Goal: Information Seeking & Learning: Learn about a topic

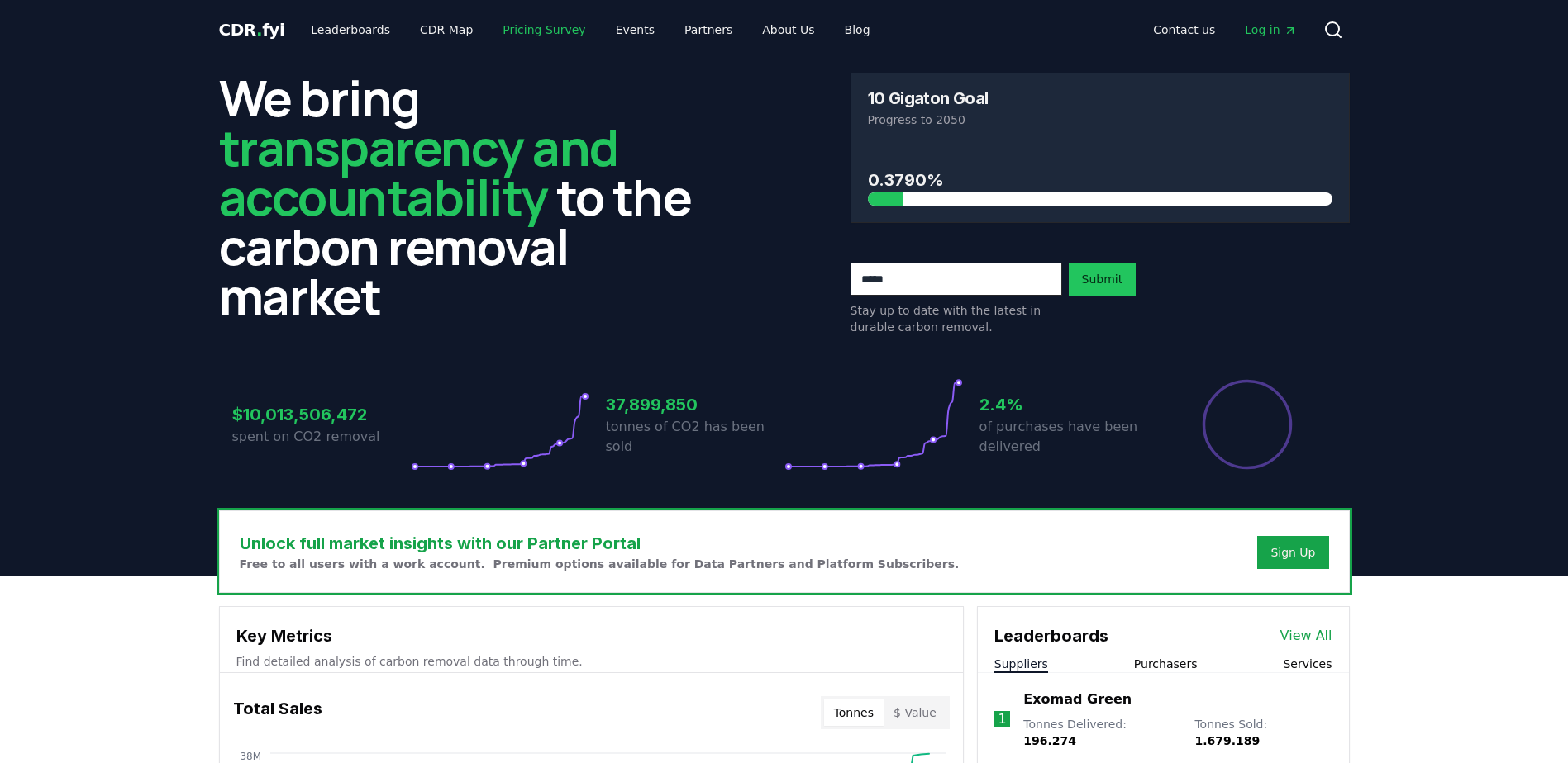
click at [498, 29] on link "Pricing Survey" at bounding box center [543, 29] width 109 height 29
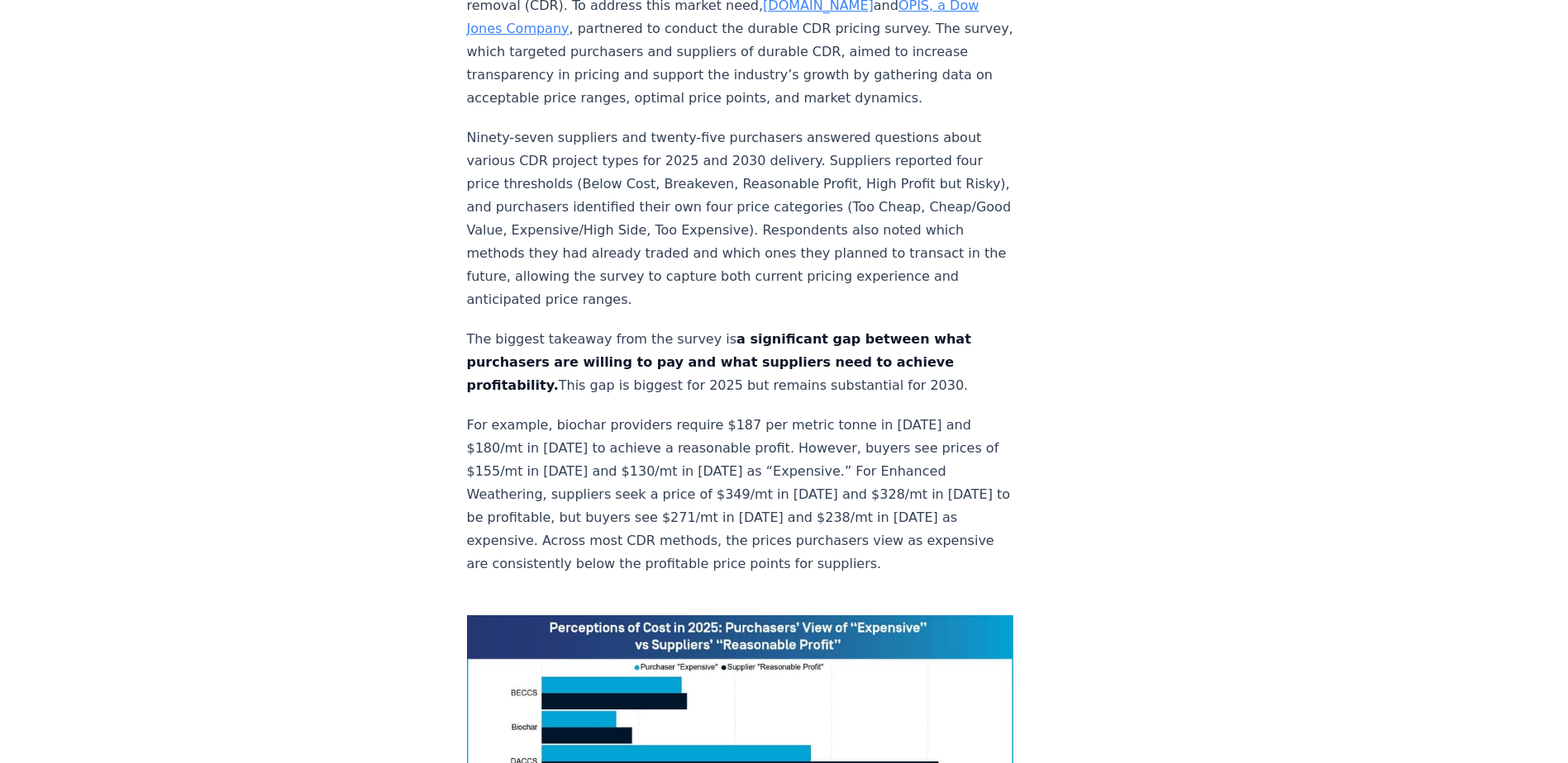
scroll to position [826, 0]
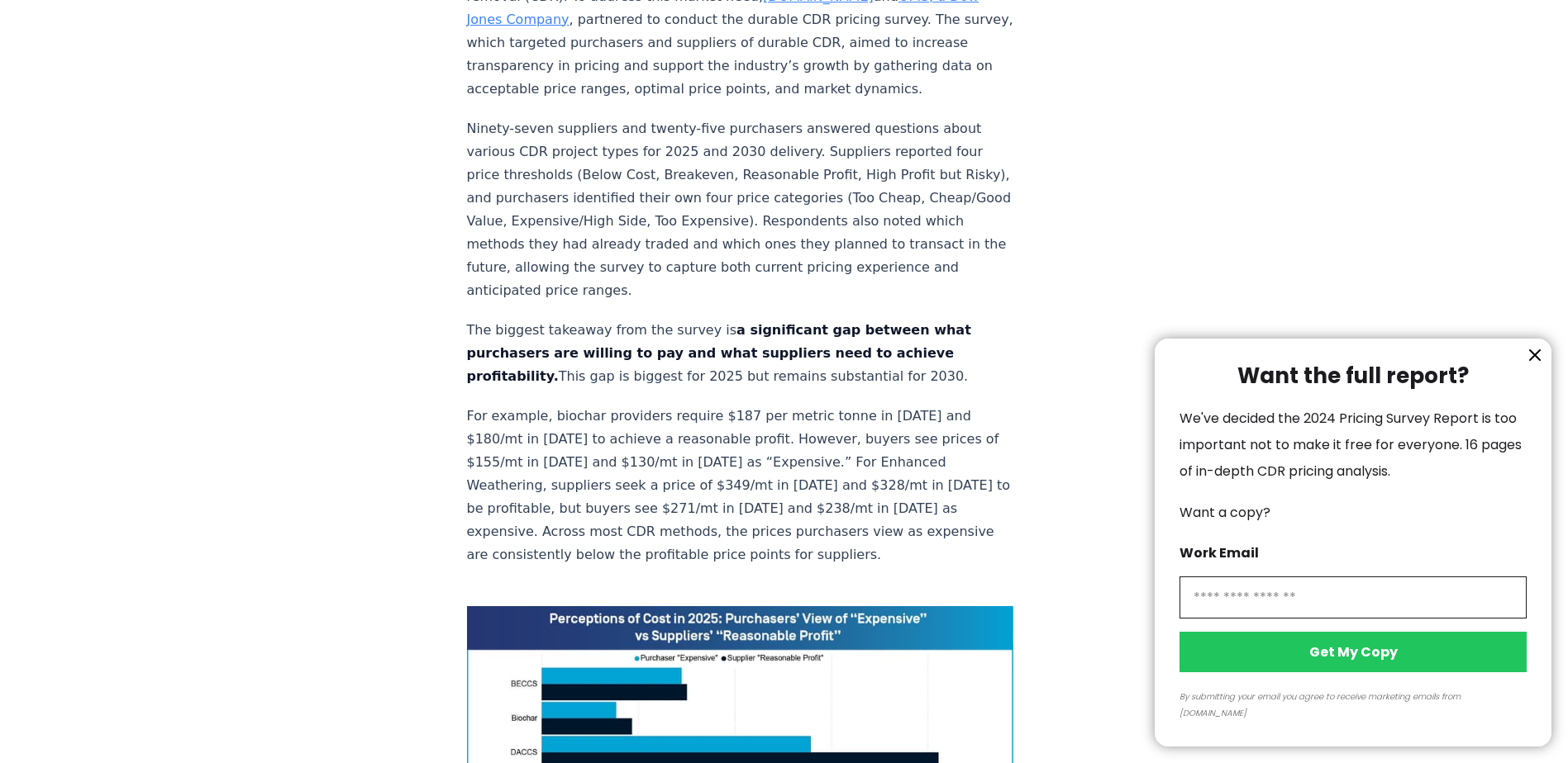
click at [1530, 365] on icon "information" at bounding box center [1535, 355] width 20 height 20
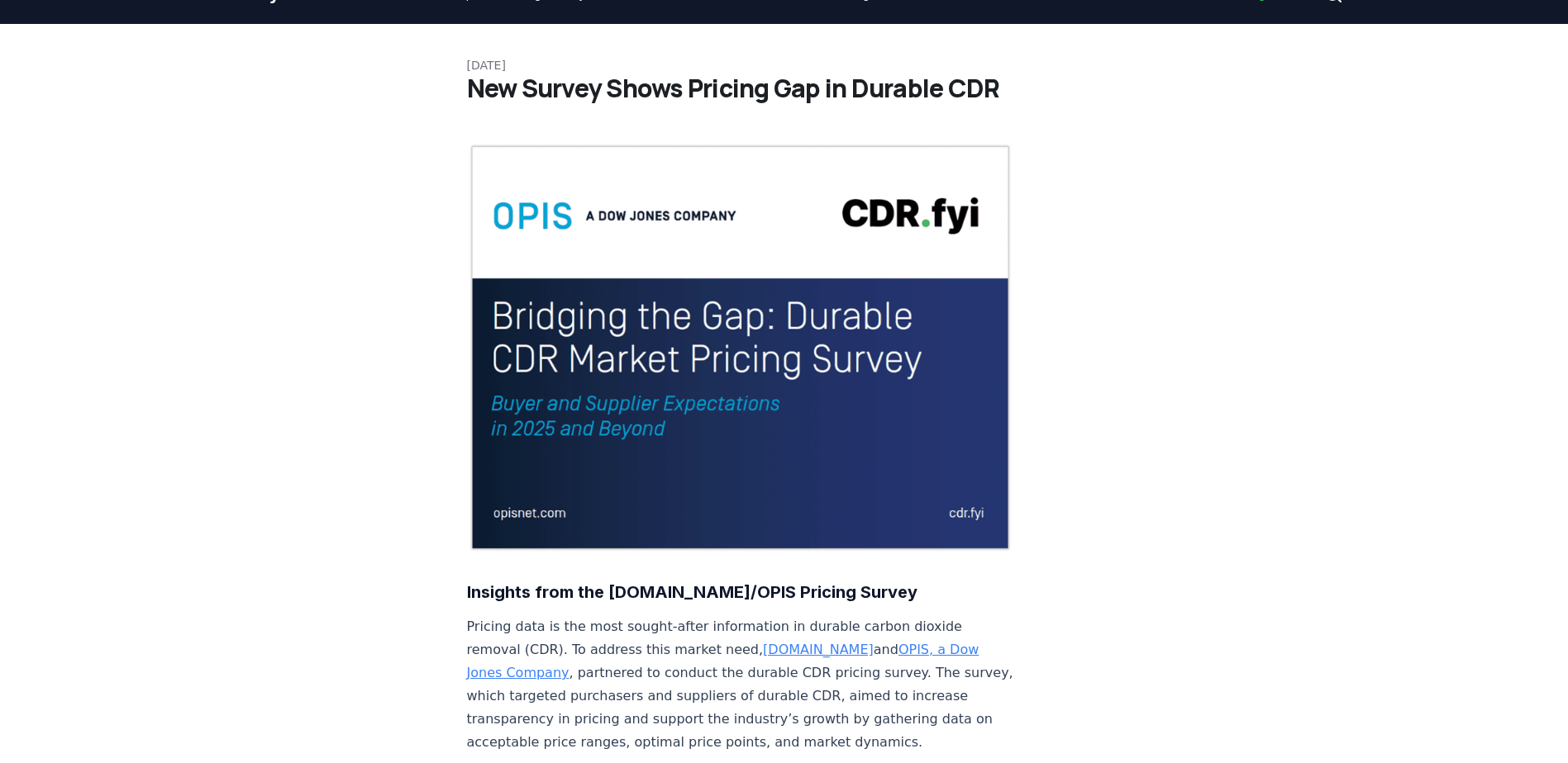
scroll to position [0, 0]
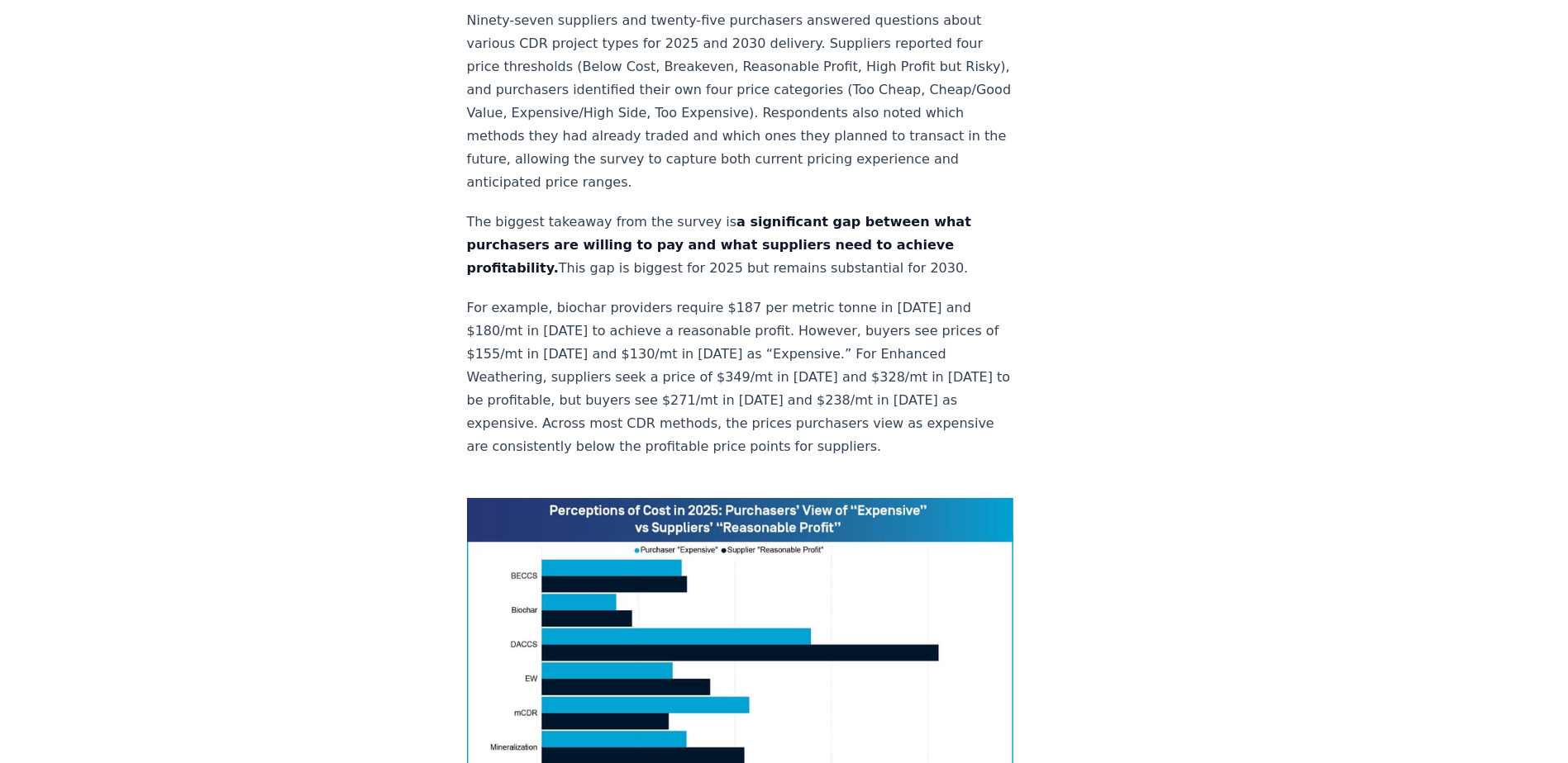
scroll to position [826, 0]
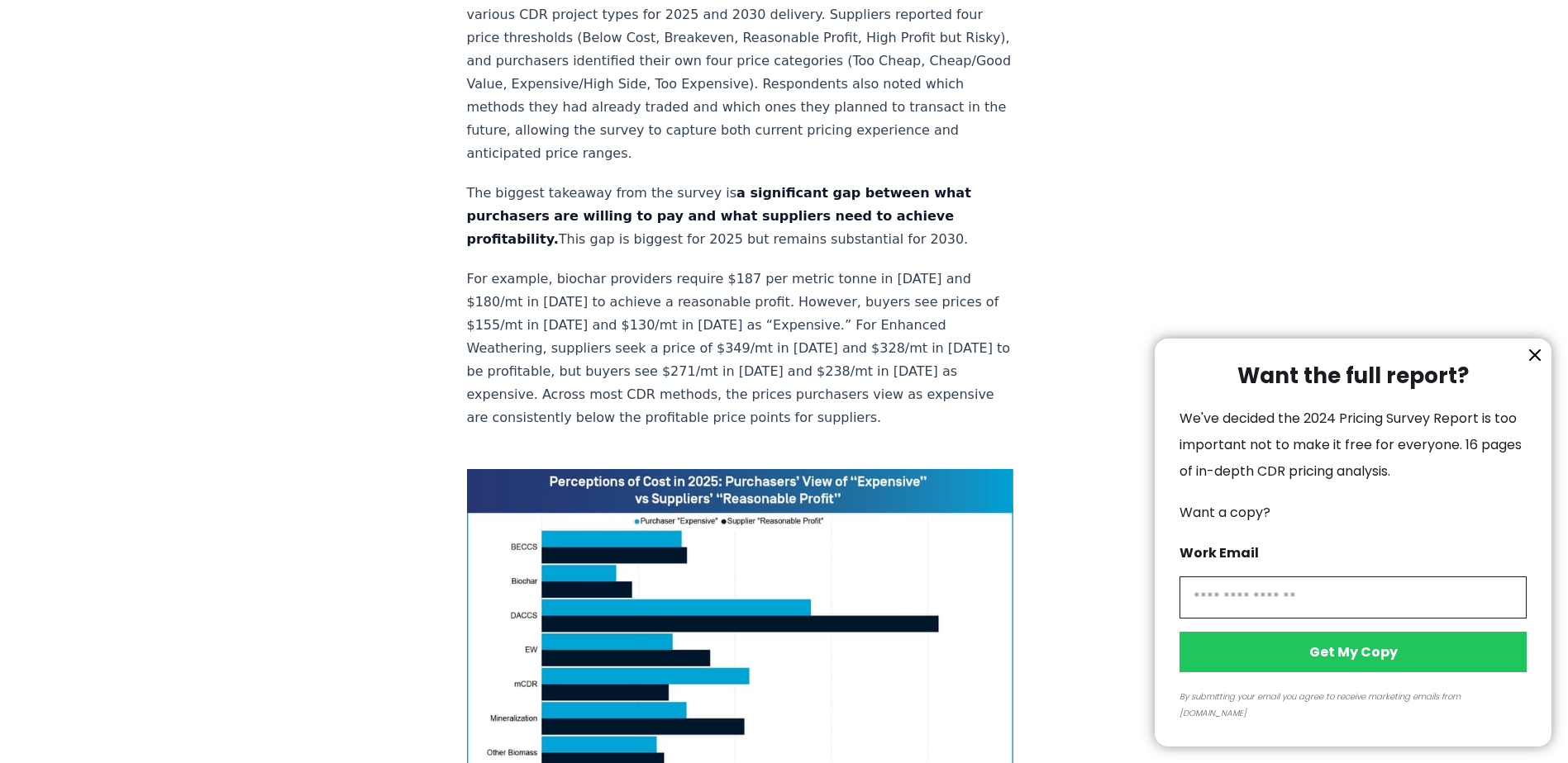
click at [1540, 365] on icon "information" at bounding box center [1535, 355] width 20 height 20
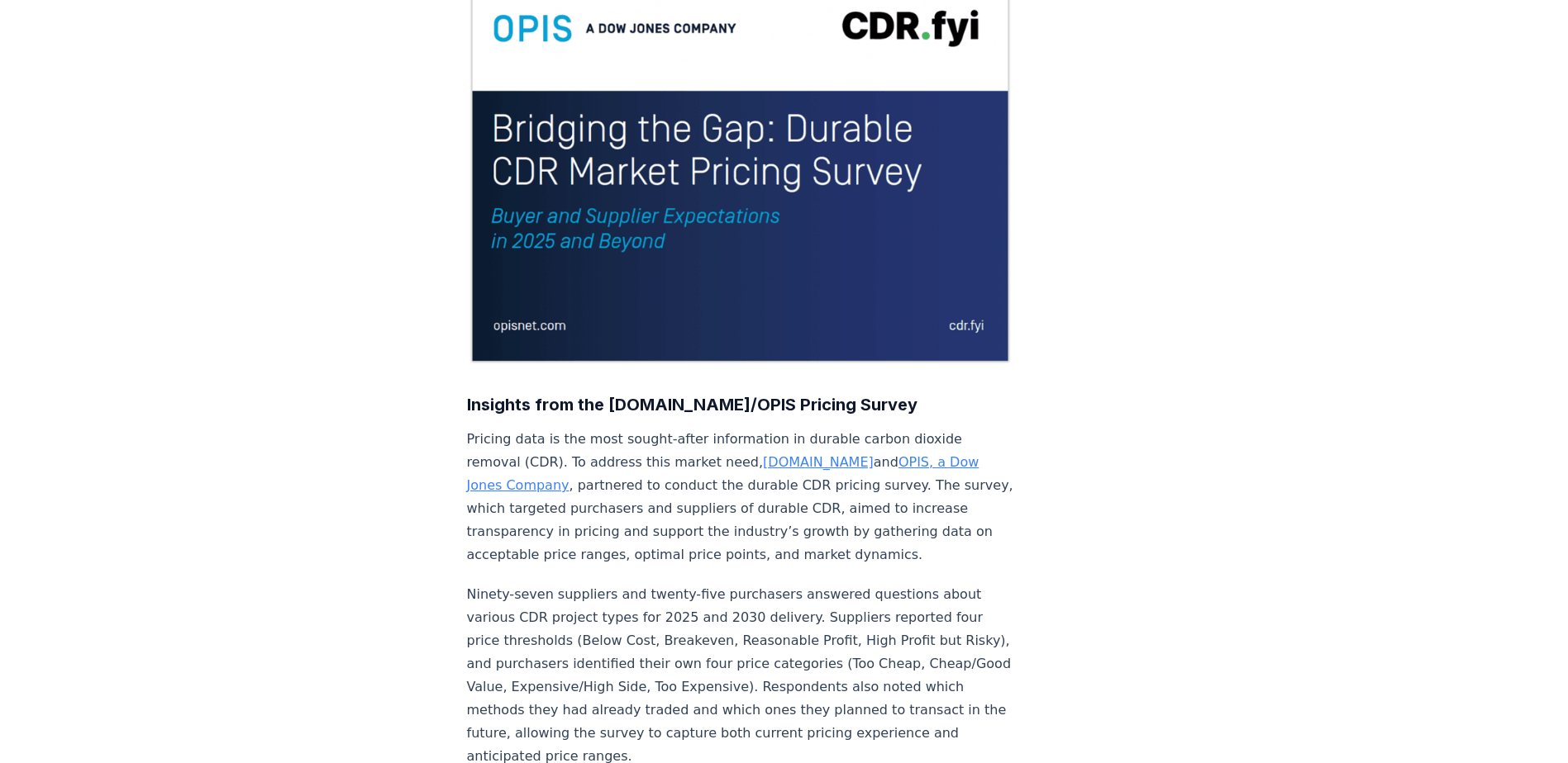
scroll to position [0, 0]
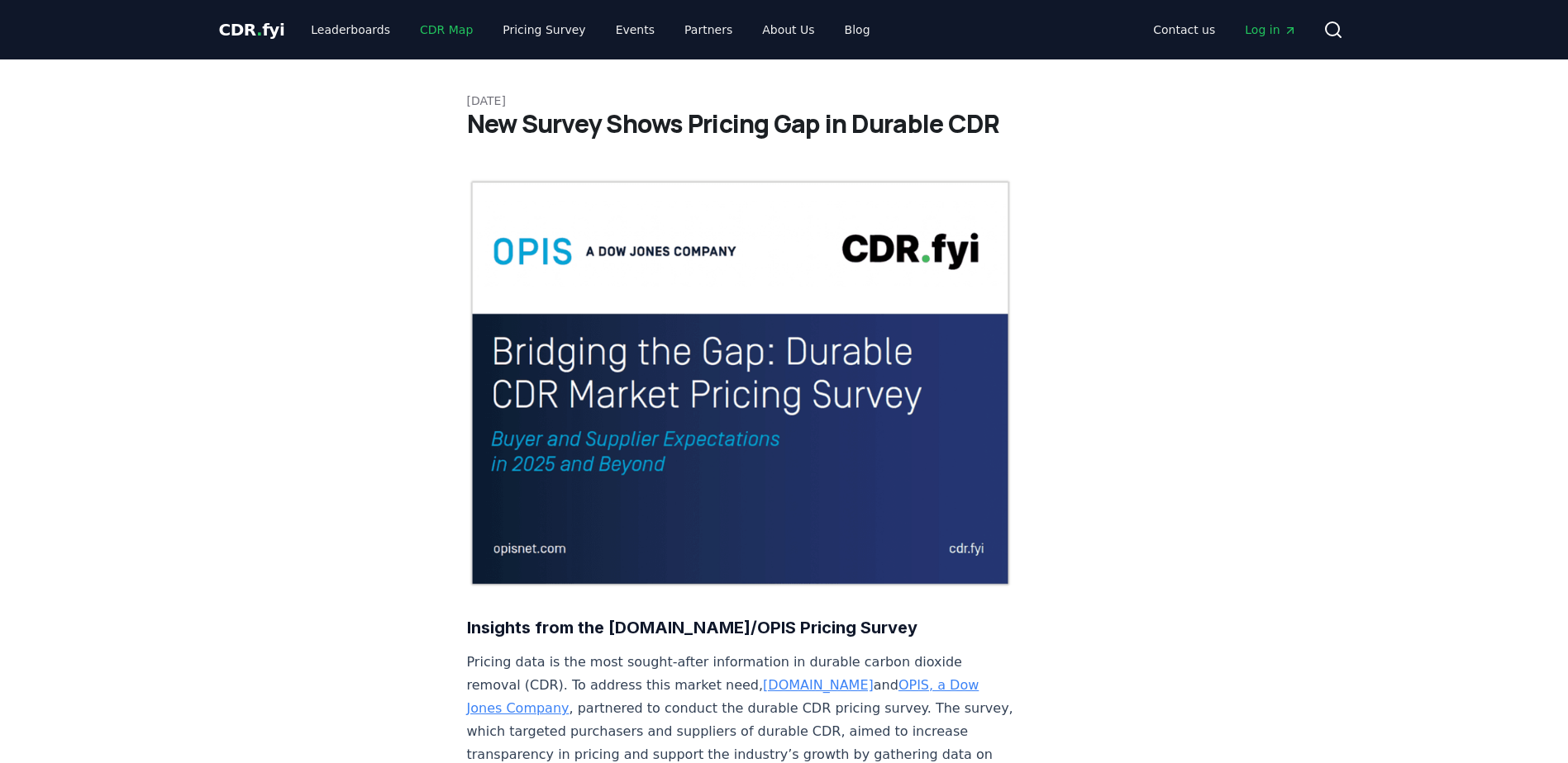
click at [443, 29] on link "CDR Map" at bounding box center [445, 29] width 79 height 29
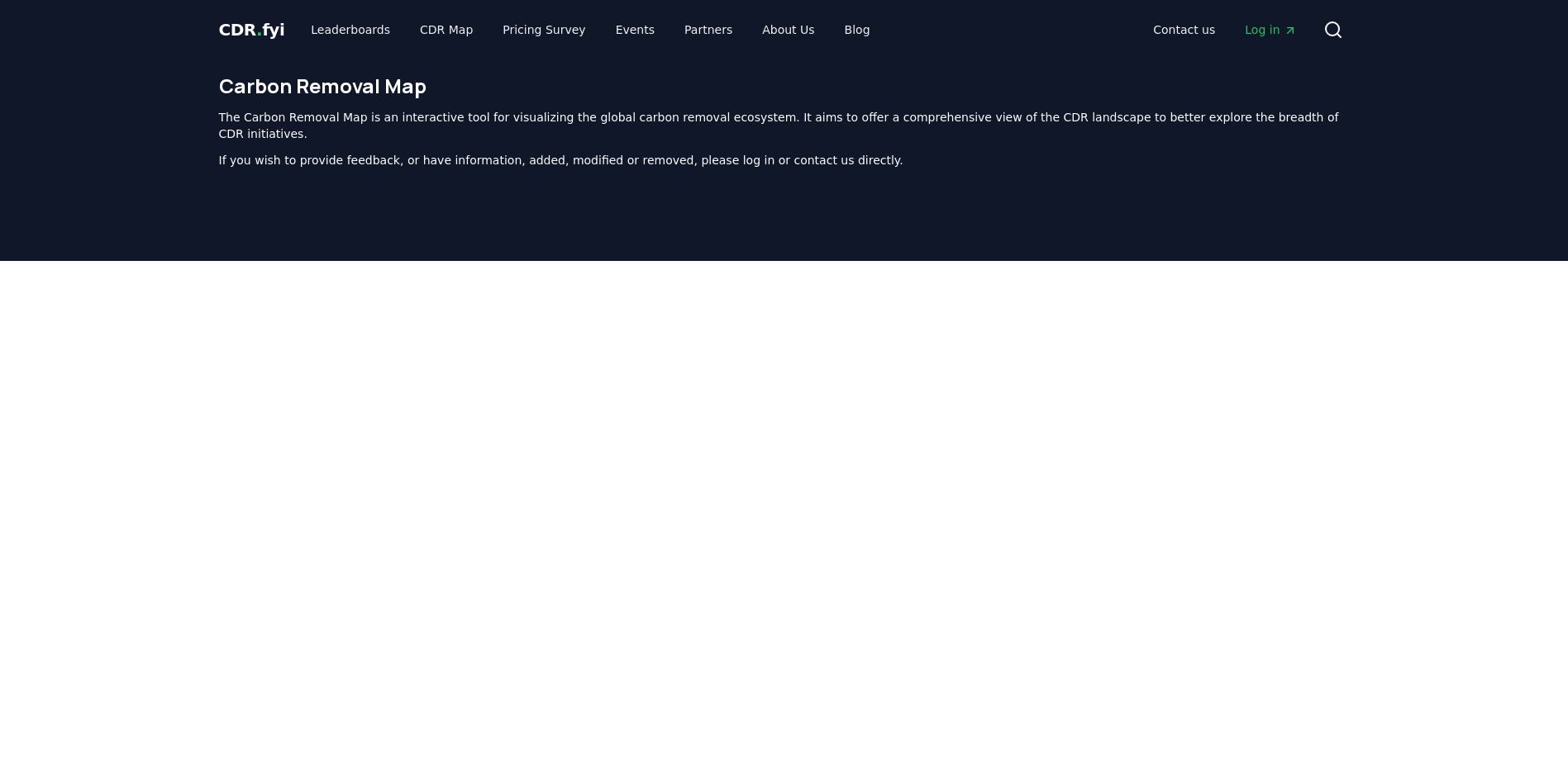
scroll to position [509, 0]
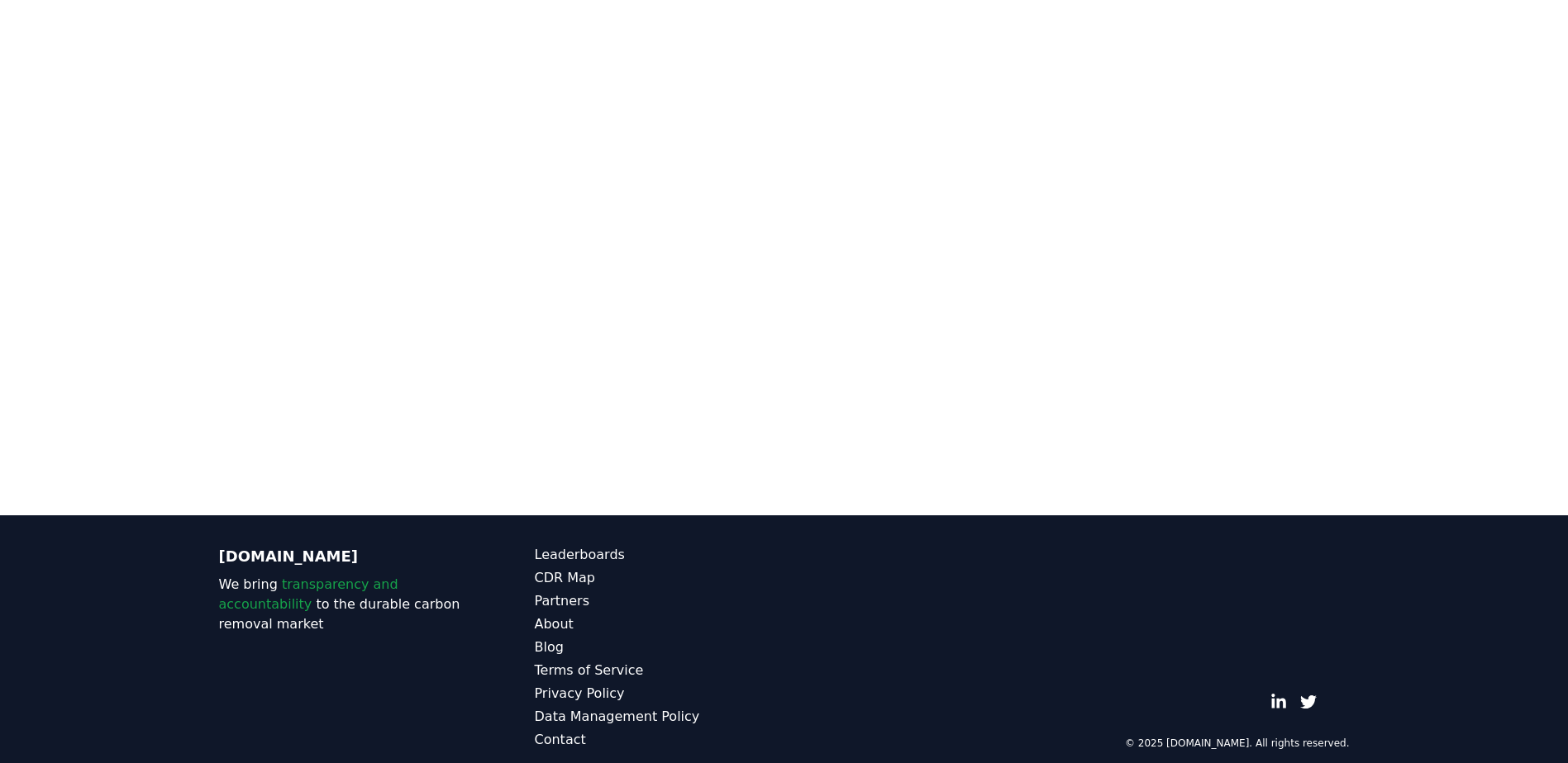
click at [1403, 206] on div at bounding box center [784, 134] width 1568 height 763
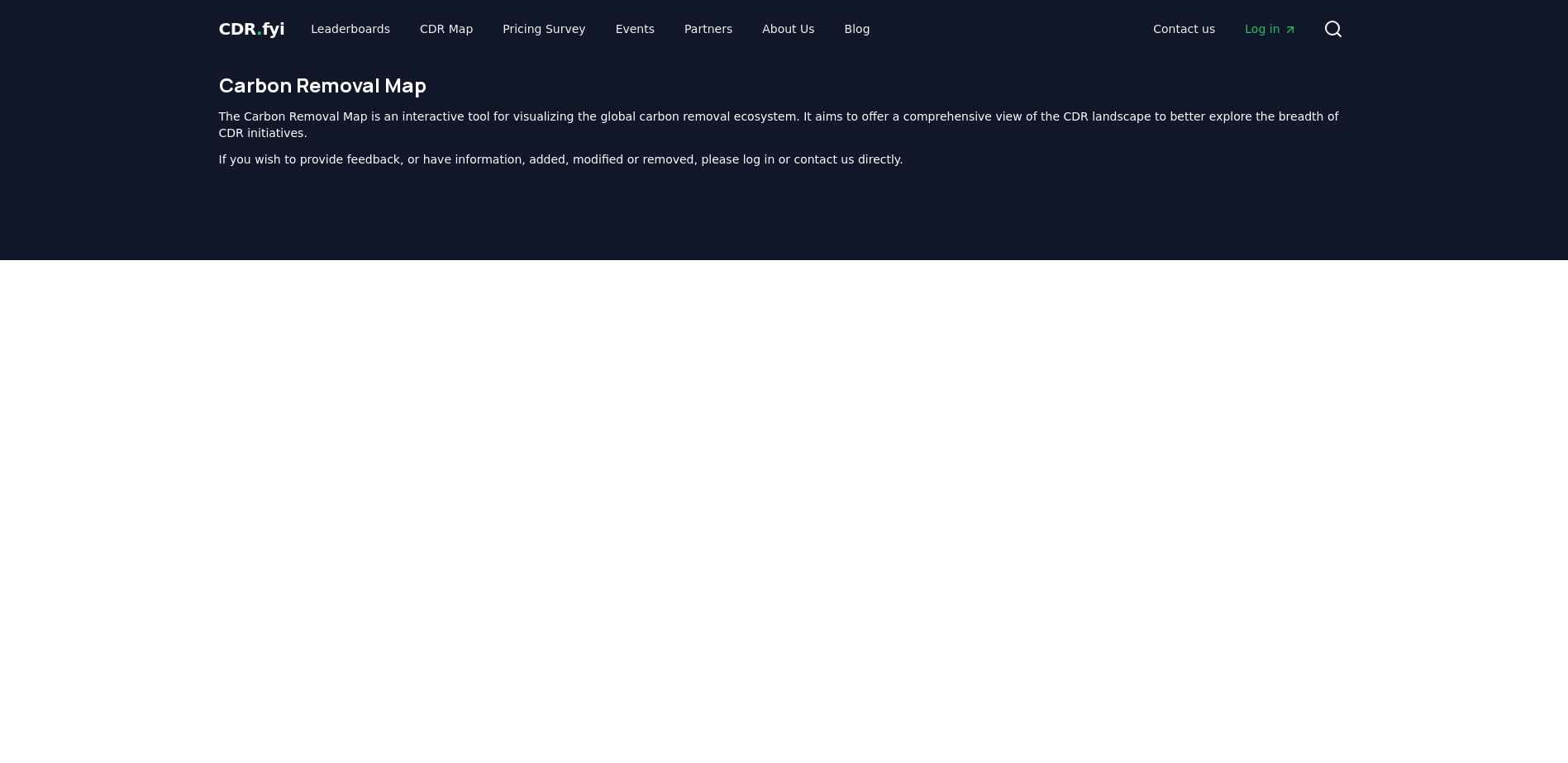
scroll to position [0, 0]
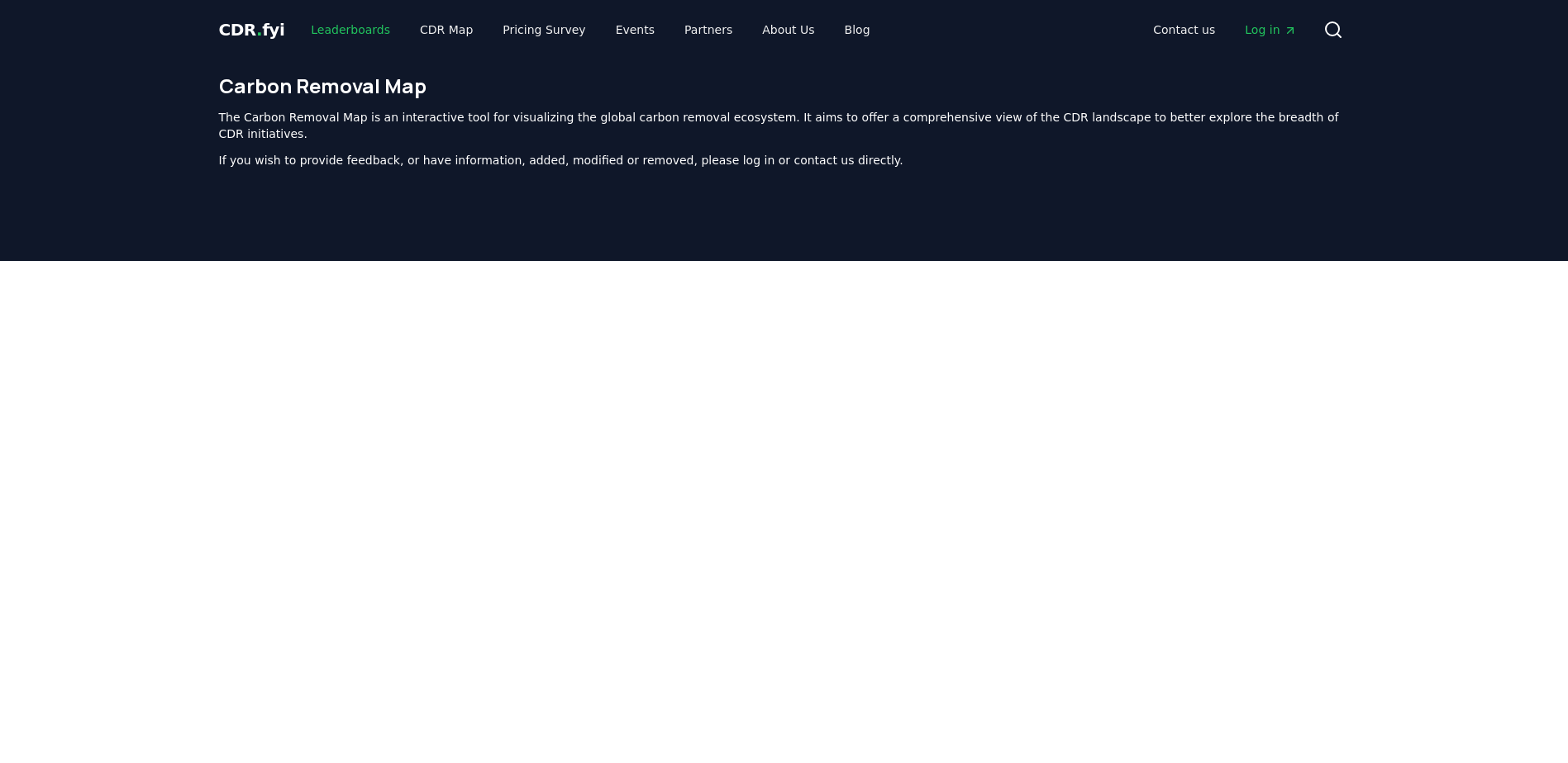
click at [346, 28] on link "Leaderboards" at bounding box center [350, 29] width 106 height 29
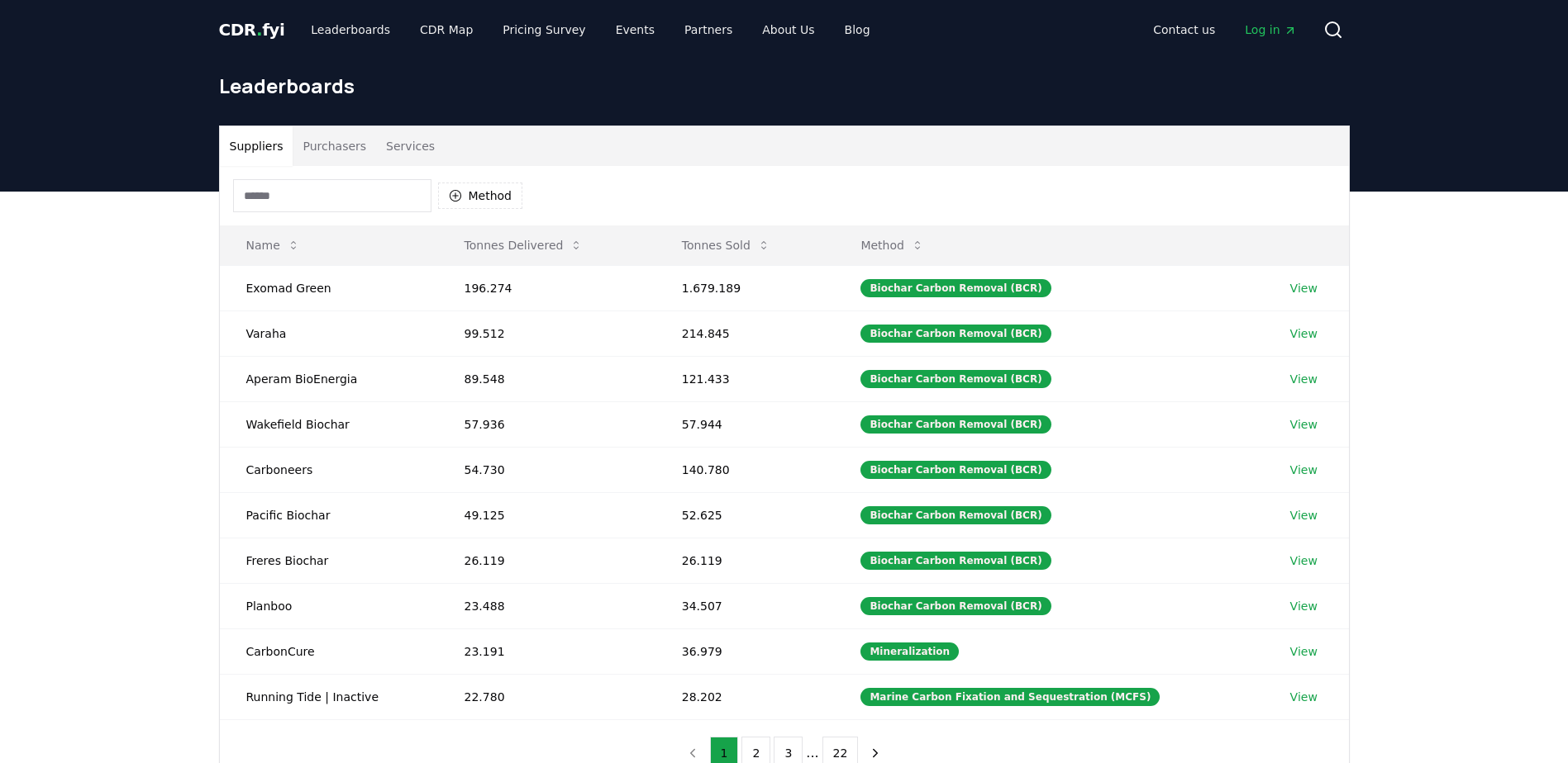
click at [264, 30] on span "CDR . fyi" at bounding box center [253, 29] width 67 height 20
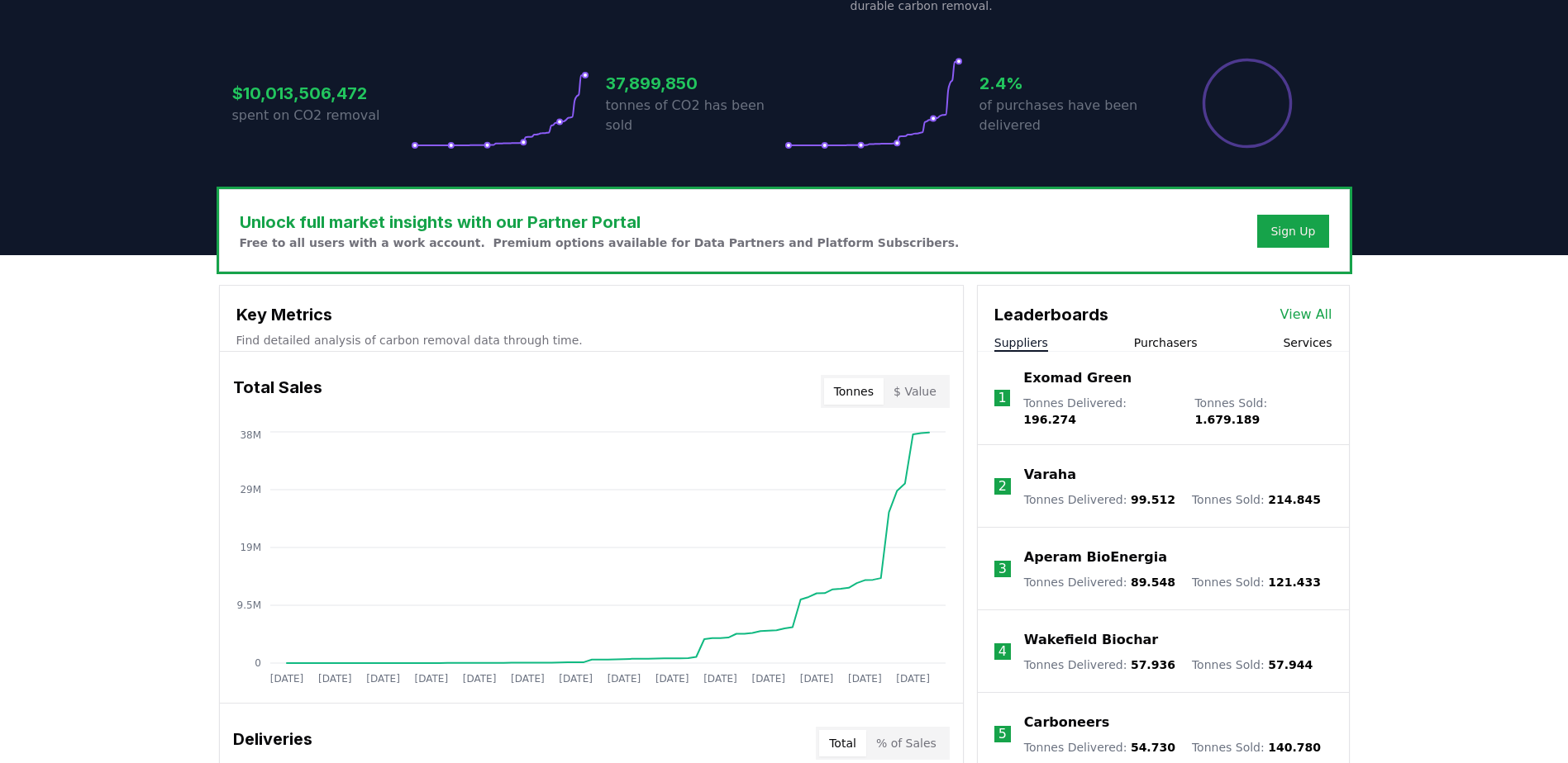
scroll to position [331, 0]
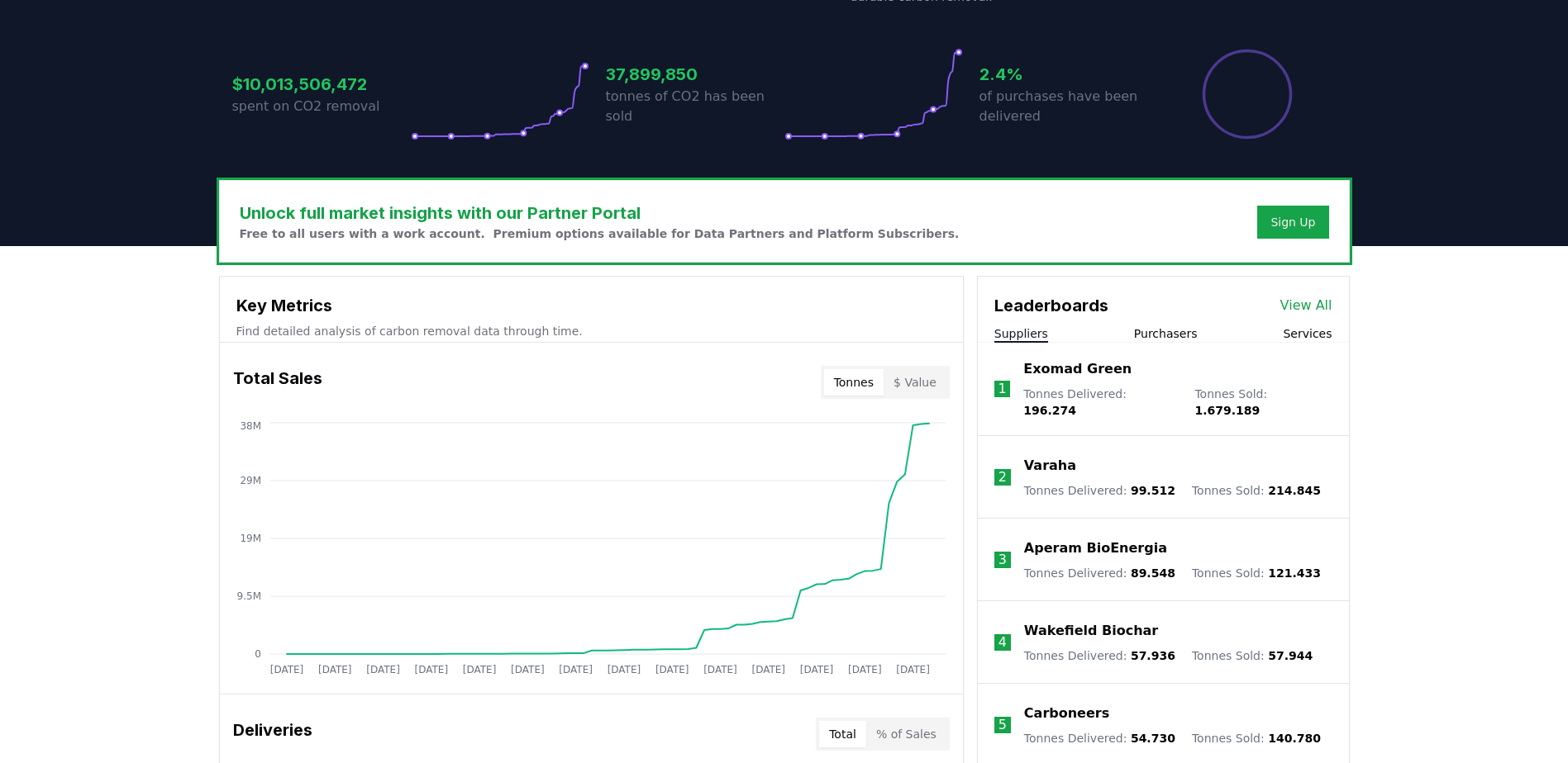
click at [913, 376] on button "$ Value" at bounding box center [915, 382] width 63 height 26
click at [867, 390] on button "Tonnes" at bounding box center [853, 382] width 60 height 26
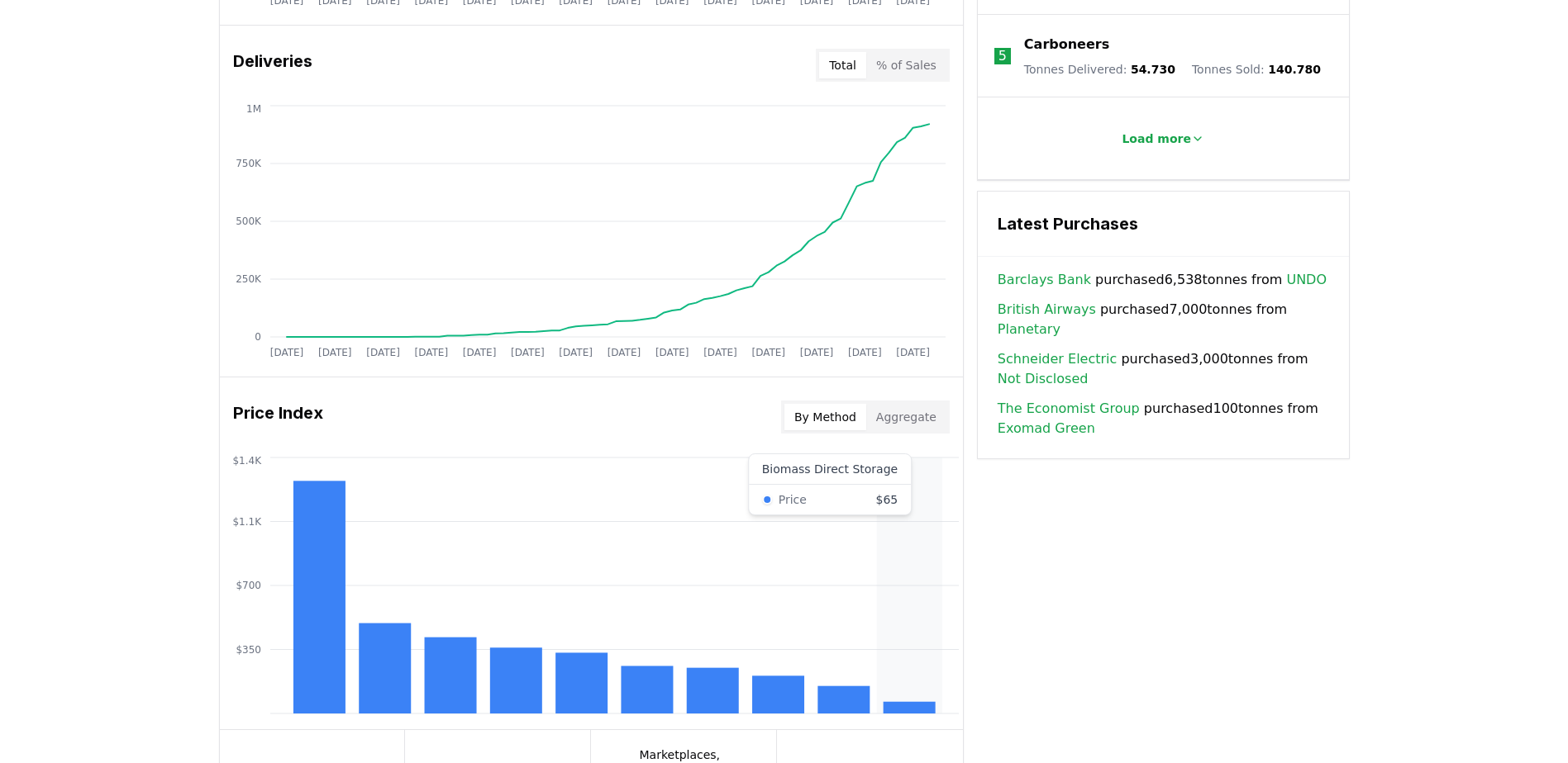
scroll to position [909, 0]
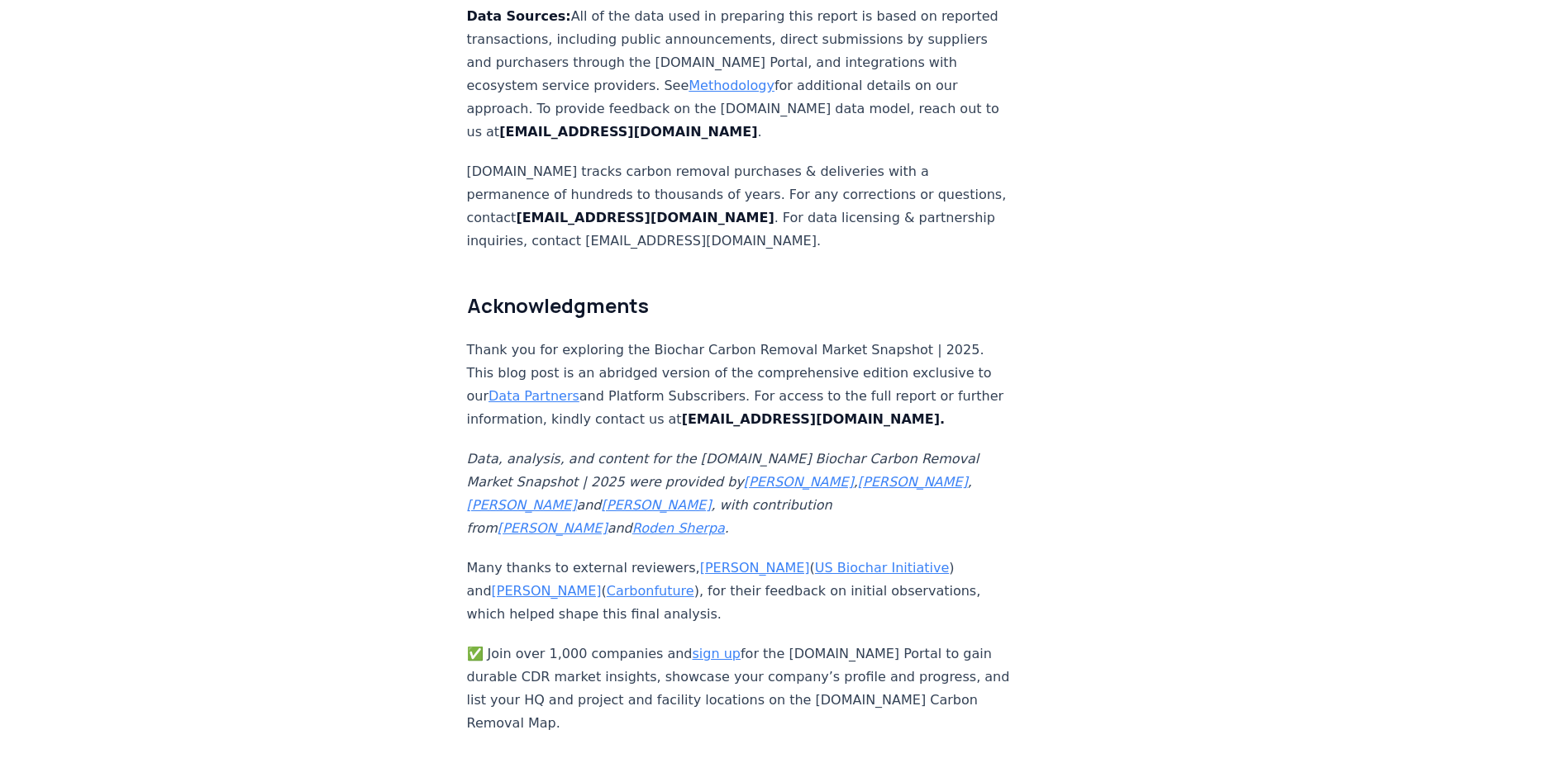
scroll to position [10822, 0]
